Goal: Transaction & Acquisition: Purchase product/service

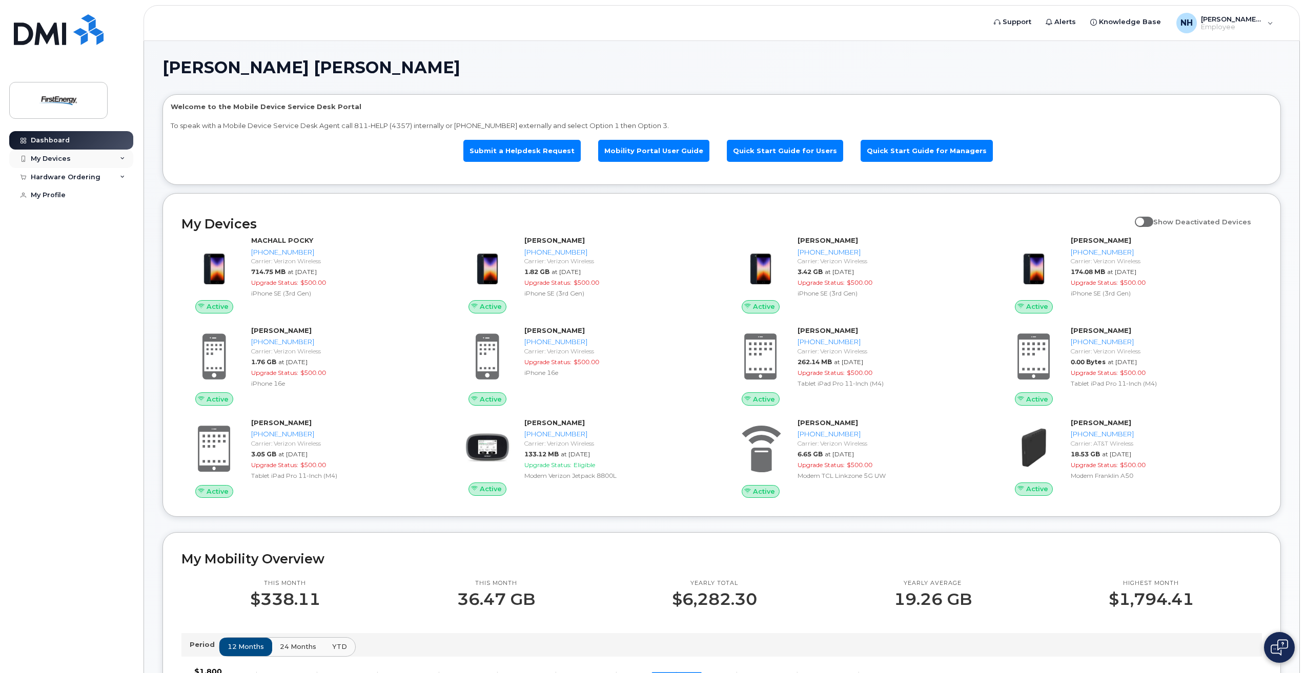
click at [58, 160] on div "My Devices" at bounding box center [51, 159] width 40 height 8
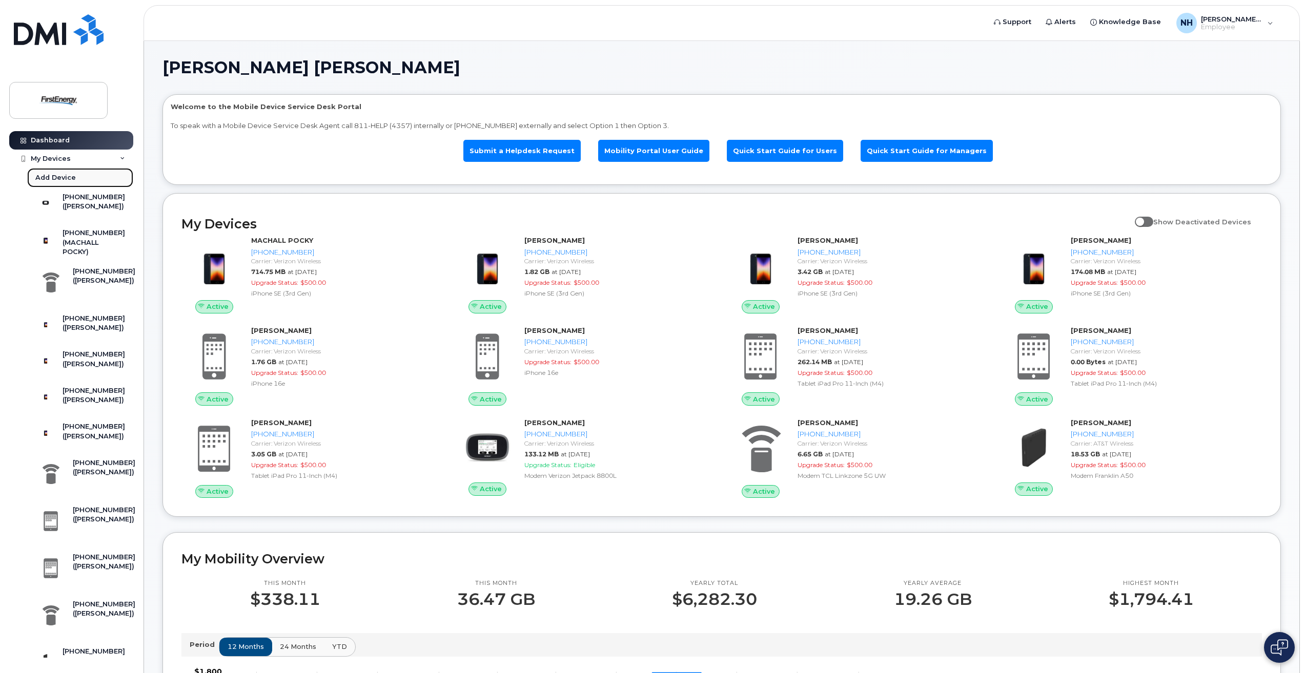
click at [56, 176] on div "Add Device" at bounding box center [55, 177] width 40 height 9
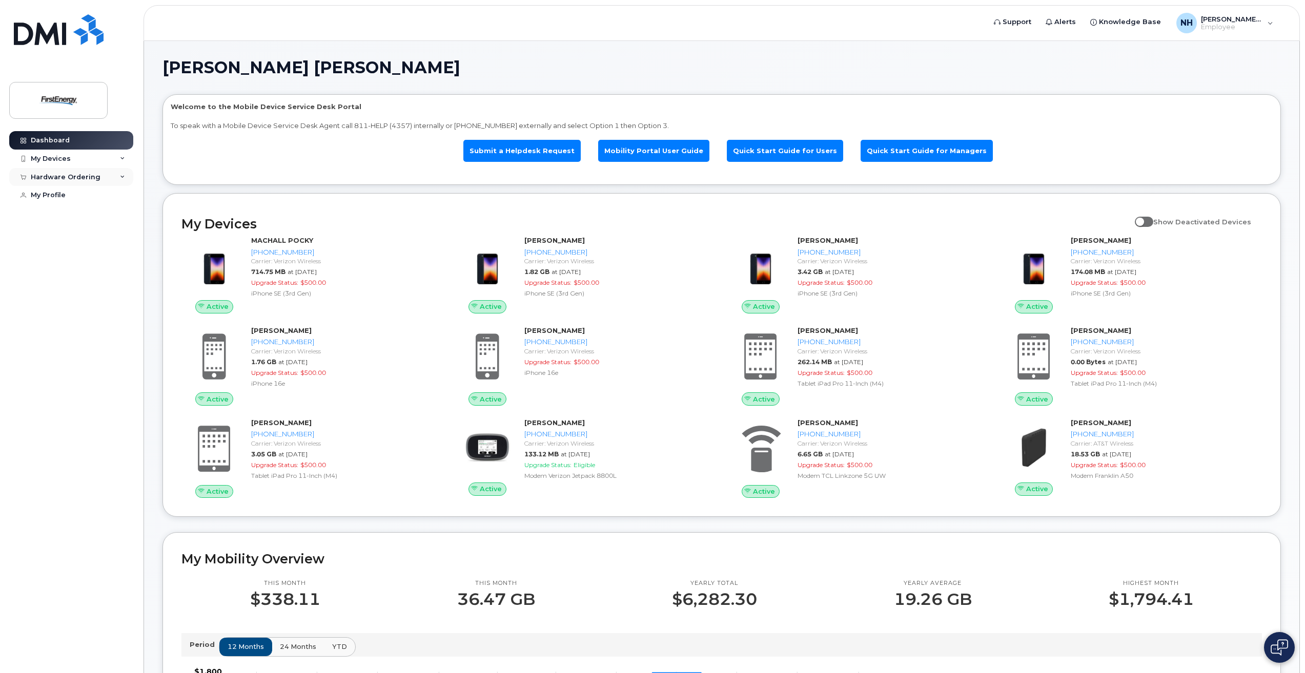
click at [122, 176] on icon at bounding box center [122, 177] width 5 height 5
click at [54, 216] on div "New Order" at bounding box center [54, 215] width 39 height 9
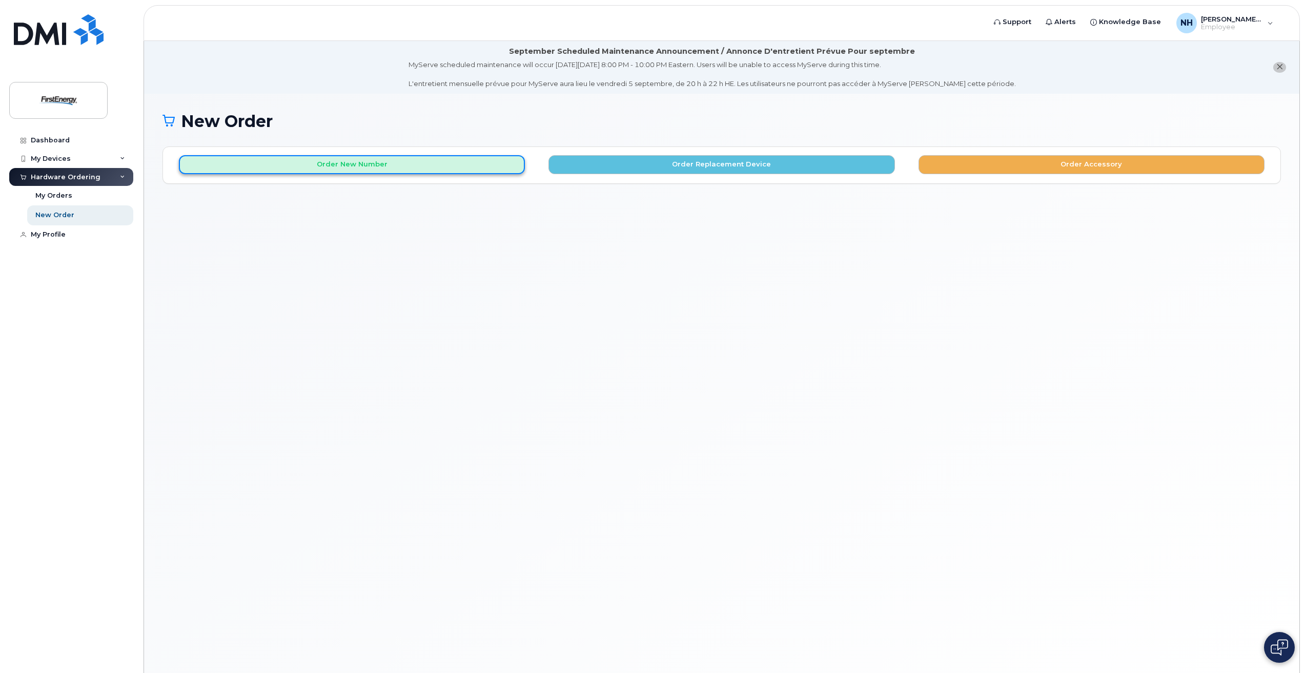
click at [358, 166] on button "Order New Number" at bounding box center [352, 164] width 346 height 19
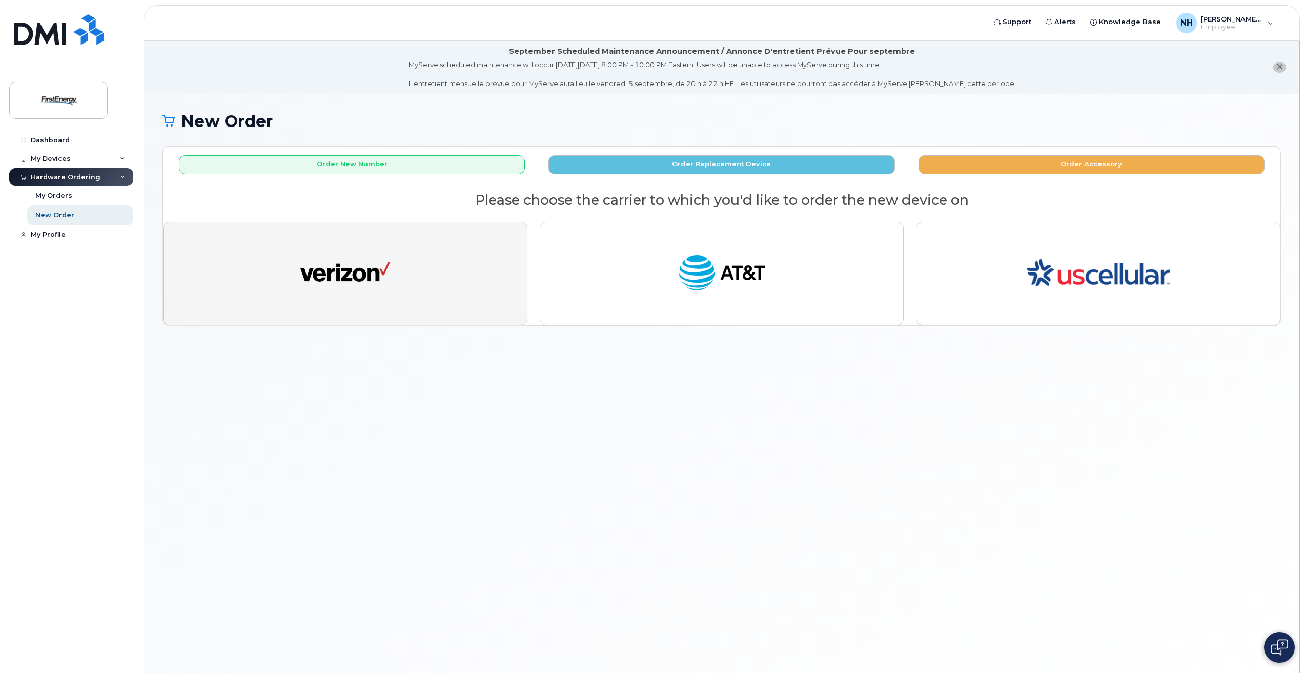
click at [354, 267] on img "button" at bounding box center [345, 274] width 90 height 46
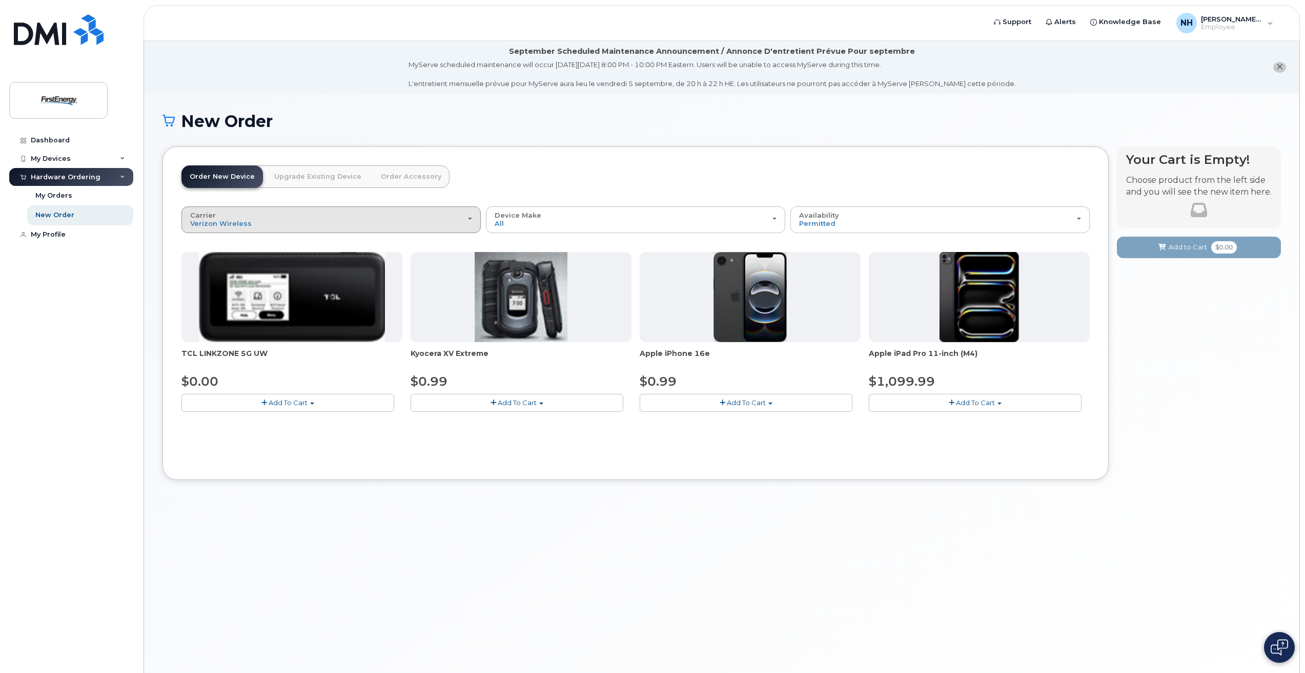
click at [252, 214] on div "Carrier Verizon Wireless AT&T Wireless US Cellular" at bounding box center [331, 220] width 282 height 16
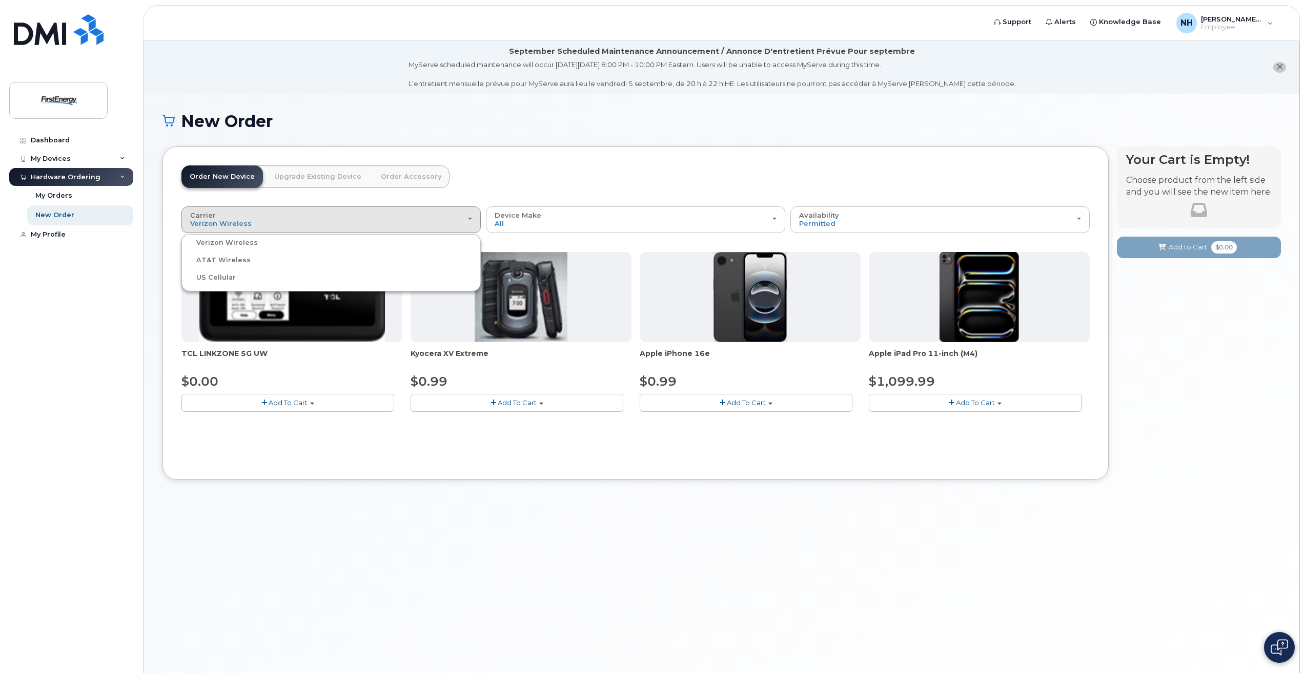
click at [240, 245] on label "Verizon Wireless" at bounding box center [221, 243] width 74 height 12
click at [0, 0] on input "Verizon Wireless" at bounding box center [0, 0] width 0 height 0
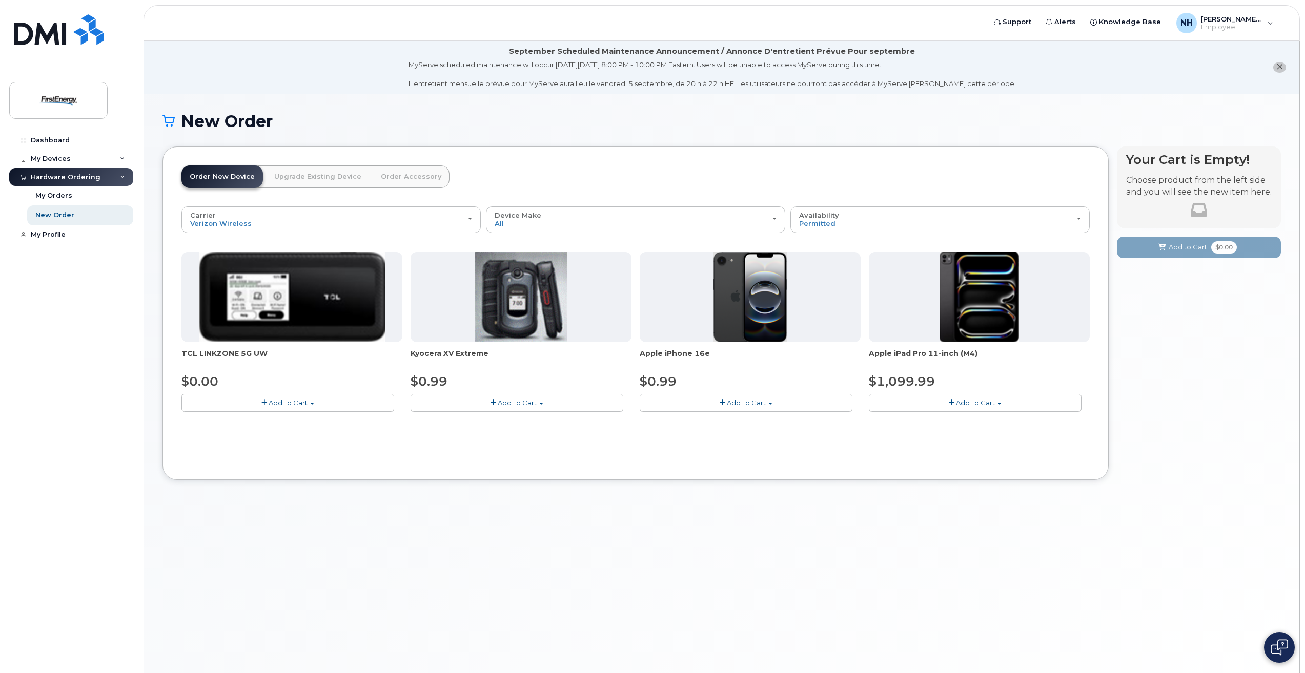
click at [756, 403] on span "Add To Cart" at bounding box center [746, 403] width 39 height 8
click at [712, 425] on link "$0.99 - 2 Year Activation" at bounding box center [693, 422] width 102 height 13
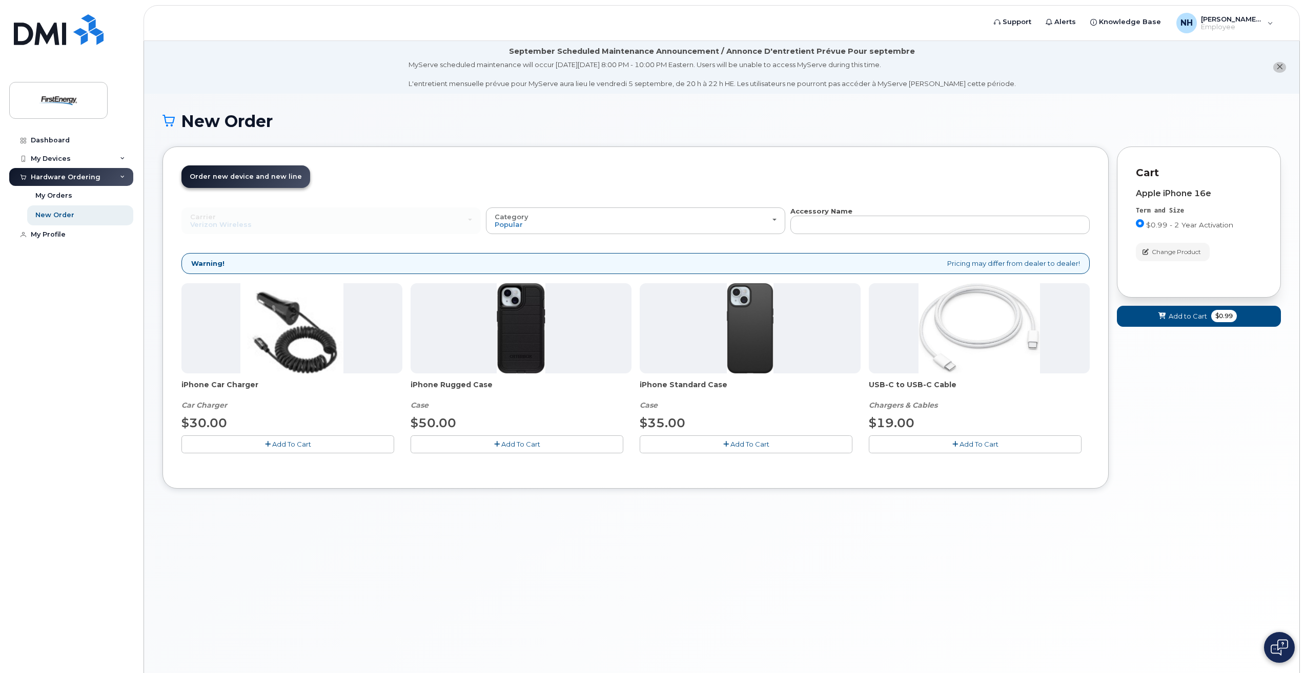
click at [293, 446] on span "Add To Cart" at bounding box center [291, 444] width 39 height 8
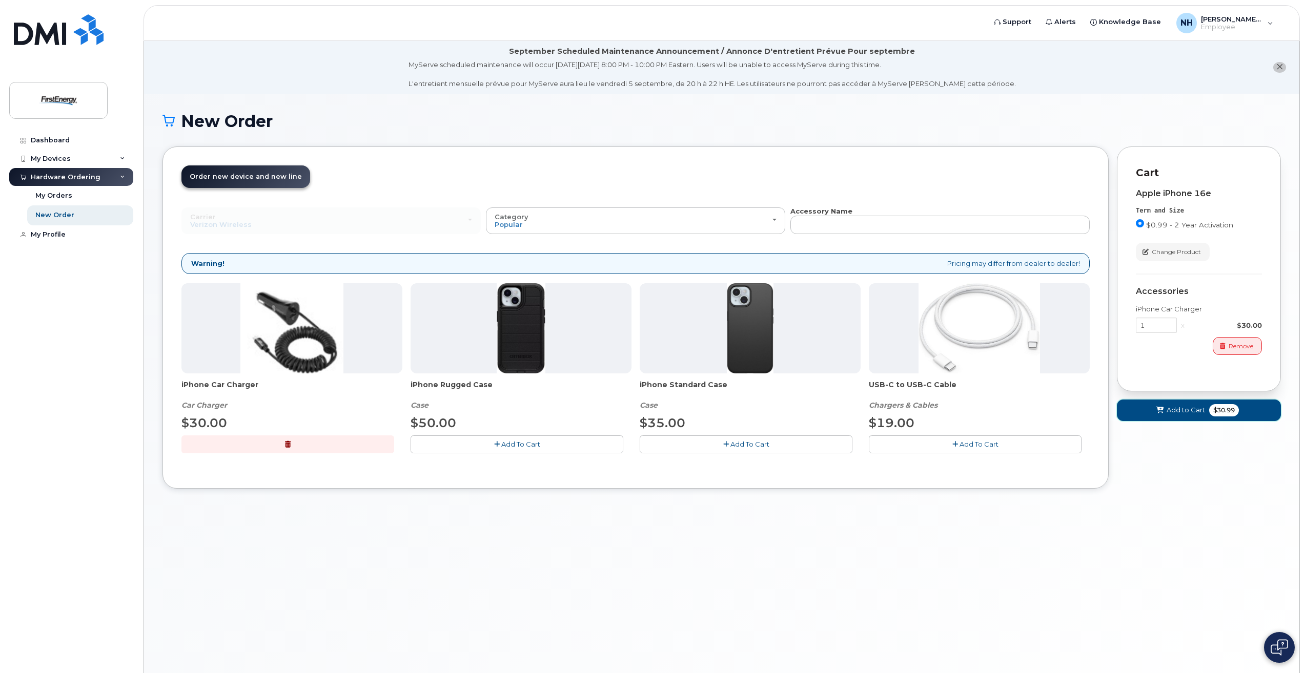
click at [1188, 410] on span "Add to Cart" at bounding box center [1185, 410] width 38 height 10
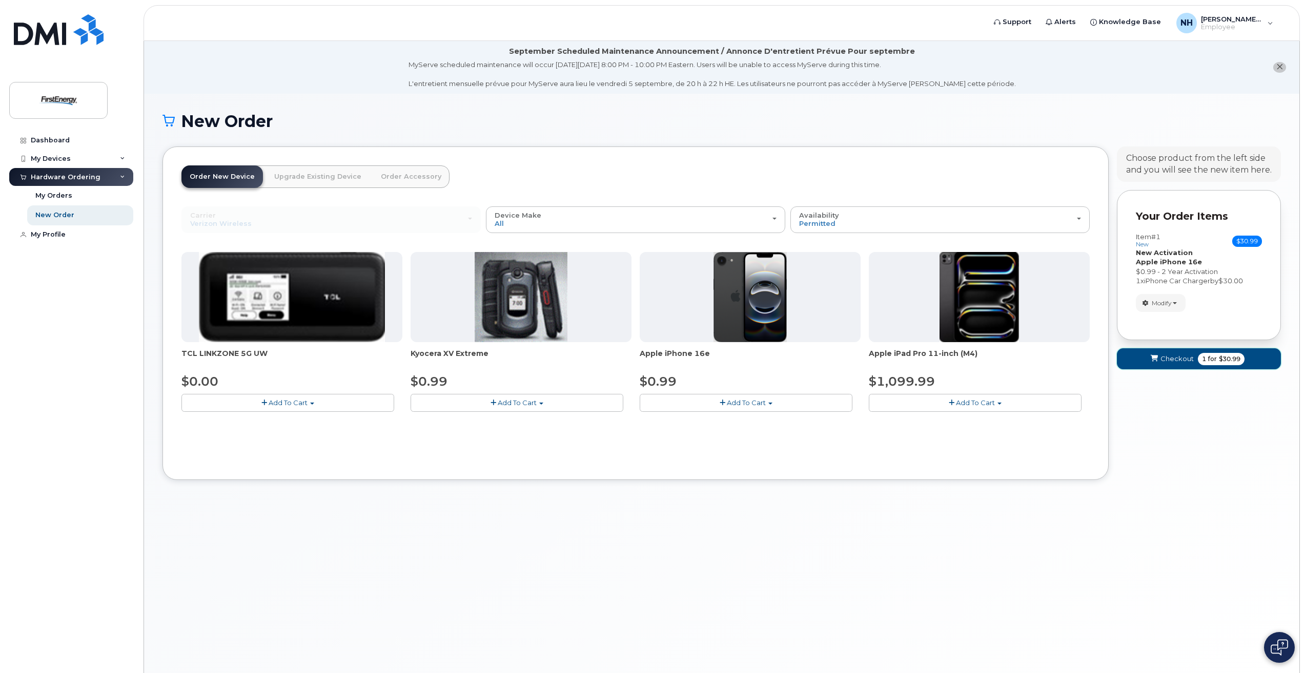
click at [1206, 360] on span "for" at bounding box center [1212, 359] width 13 height 9
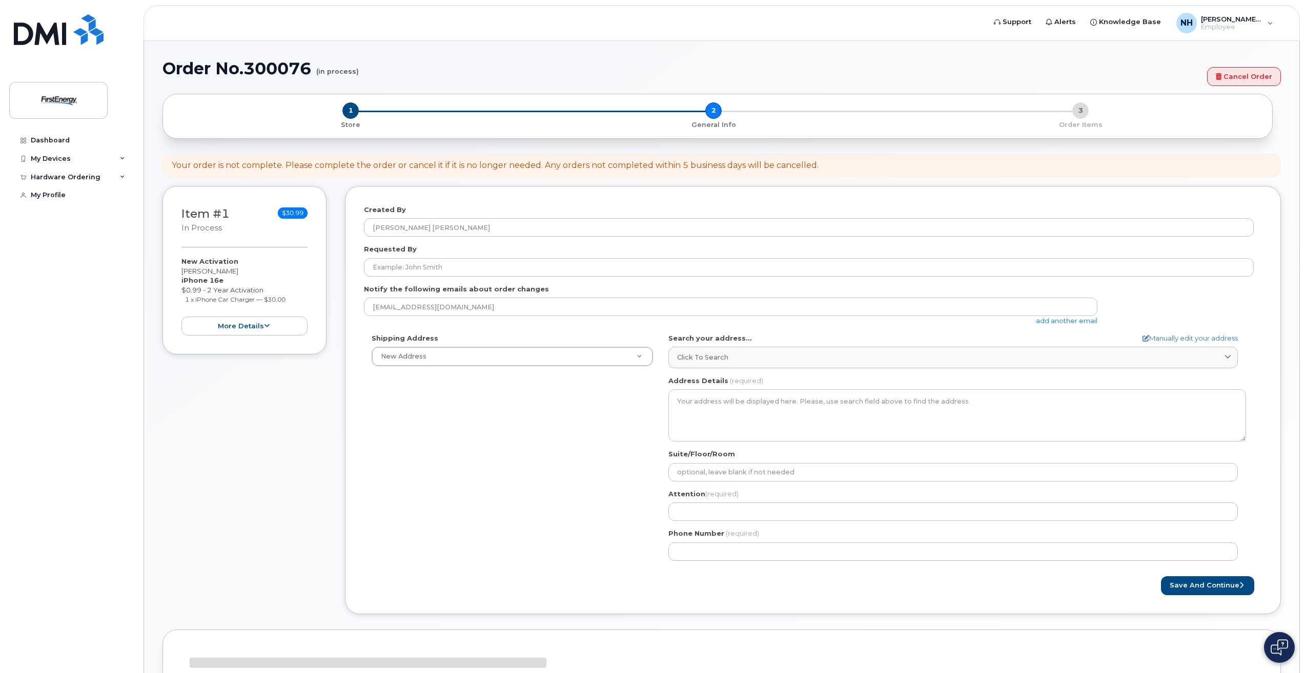
select select
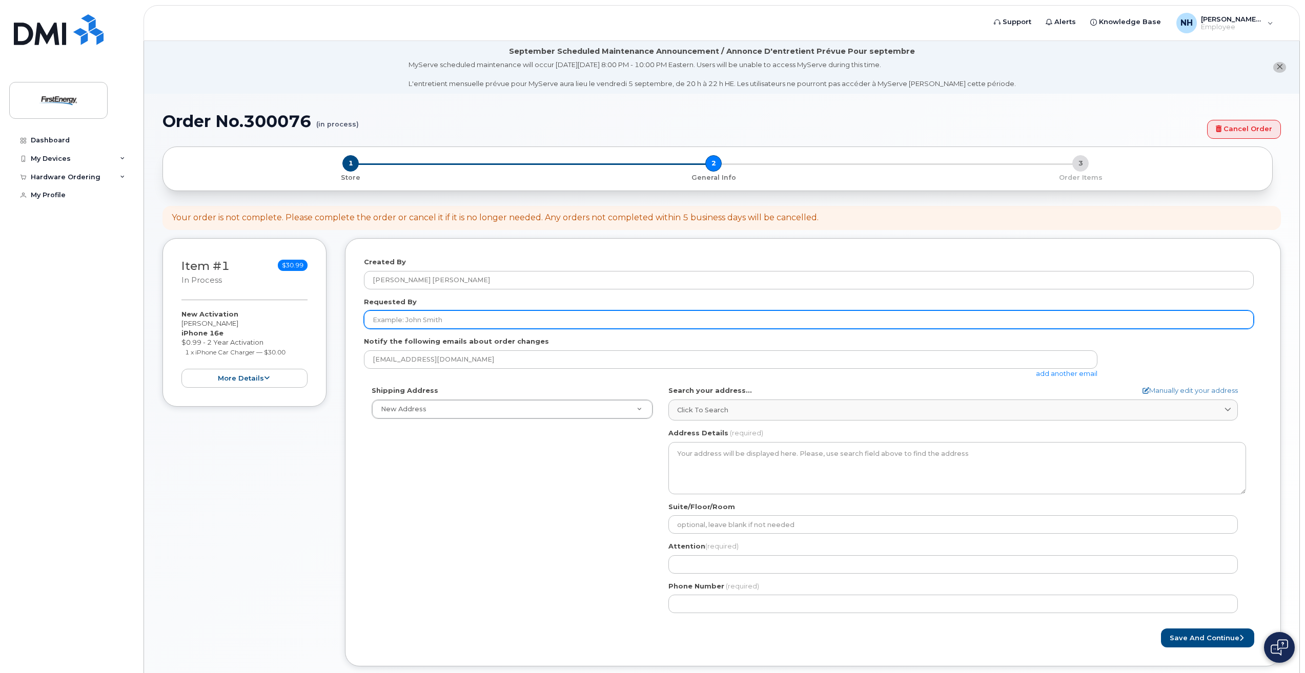
click at [444, 322] on input "Requested By" at bounding box center [809, 320] width 890 height 18
type input "1"
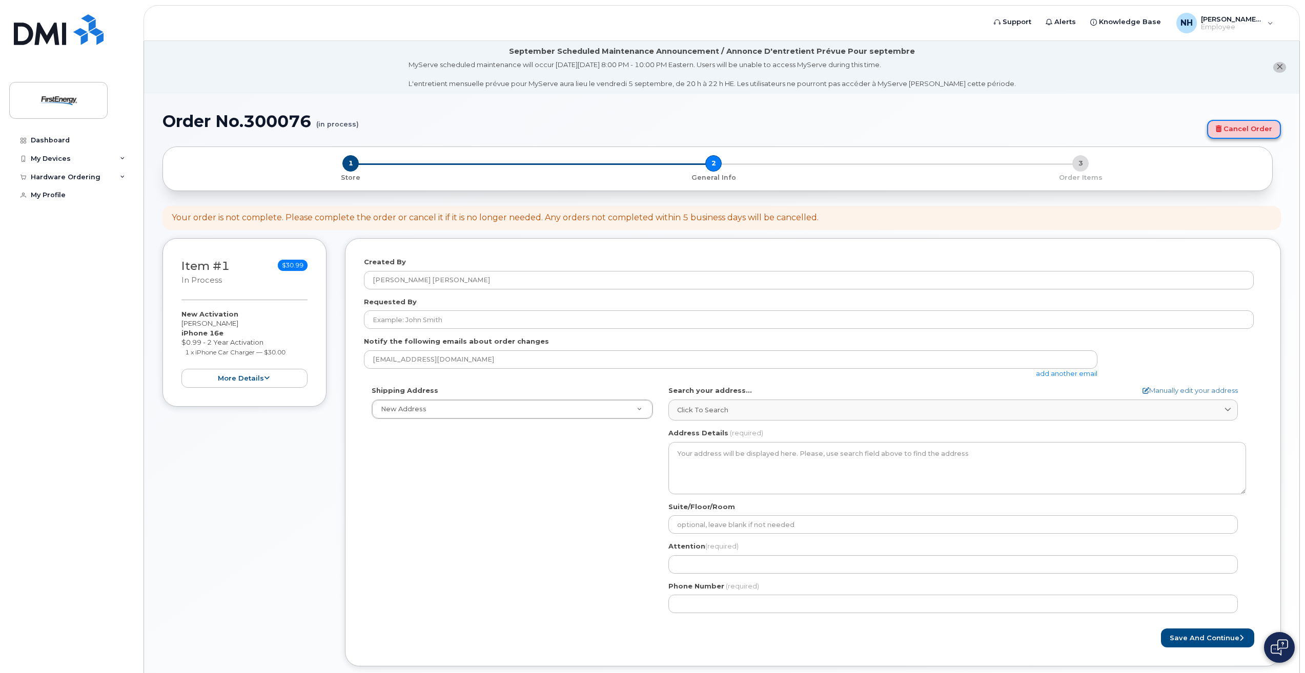
click at [1240, 126] on link "Cancel Order" at bounding box center [1244, 129] width 74 height 19
